Goal: Find specific page/section: Find specific page/section

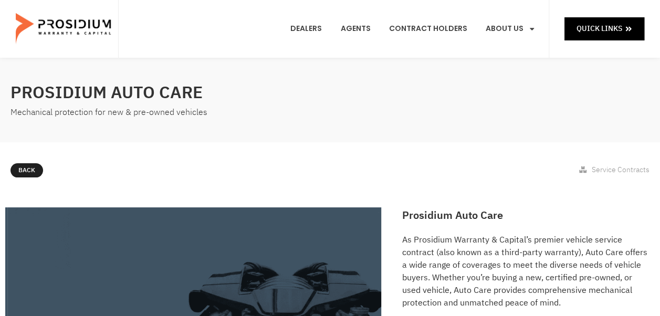
click at [517, 113] on link "Leadership" at bounding box center [528, 124] width 102 height 23
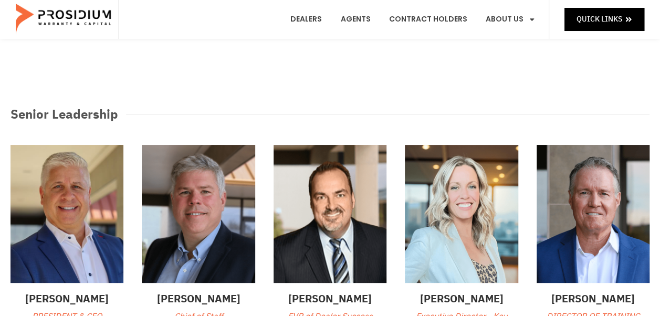
scroll to position [53, 0]
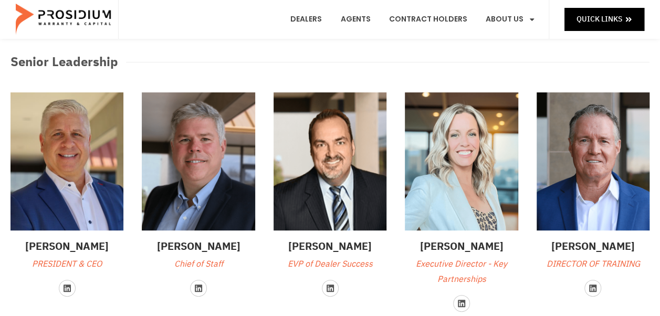
click at [338, 181] on img at bounding box center [330, 161] width 113 height 138
click at [463, 302] on icon at bounding box center [461, 303] width 8 height 8
